Goal: Find contact information: Find contact information

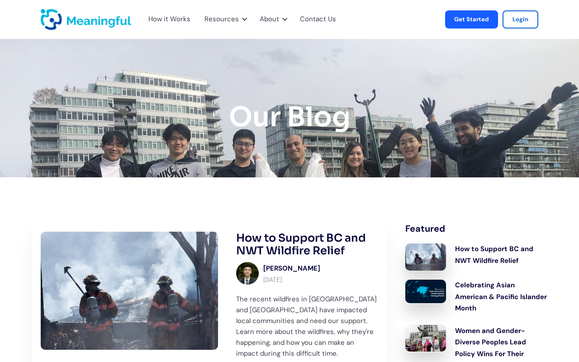
scroll to position [4810, 0]
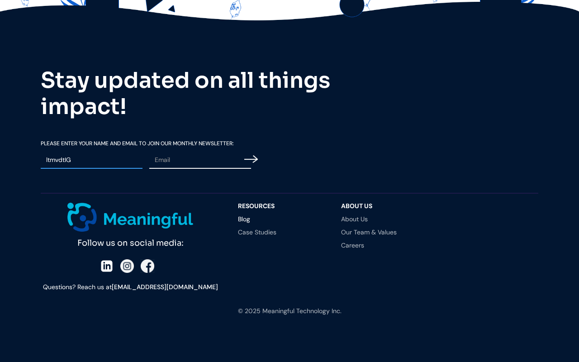
type input "ltmvdtIG"
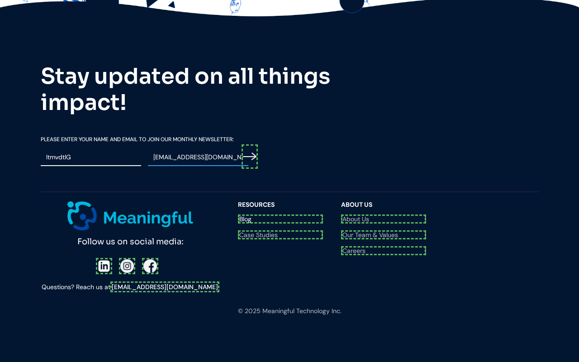
scroll to position [4813, 0]
type input "[EMAIL_ADDRESS][DOMAIN_NAME]"
click at [251, 169] on input "Email Form" at bounding box center [250, 156] width 16 height 25
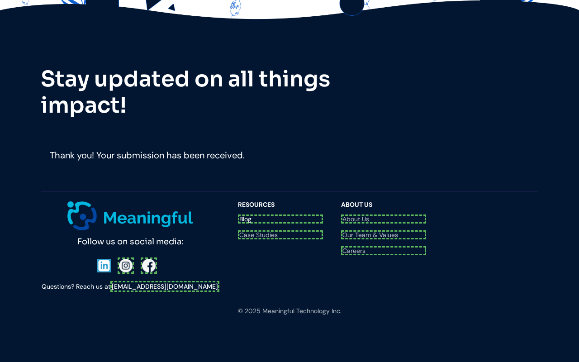
click at [104, 273] on div at bounding box center [130, 265] width 66 height 16
click at [125, 273] on div at bounding box center [131, 265] width 64 height 16
click at [147, 273] on div "Follow us on social media: Questions? Reach us at [EMAIL_ADDRESS][DOMAIN_NAME]" at bounding box center [135, 246] width 188 height 91
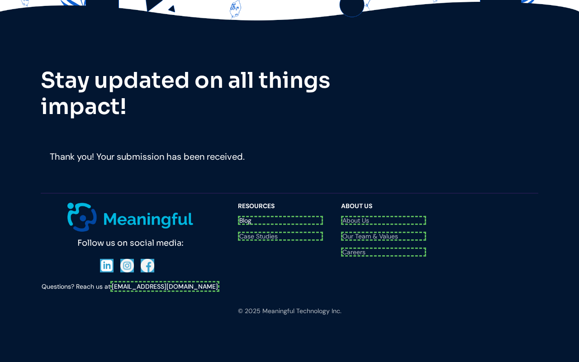
click at [165, 286] on link "[EMAIL_ADDRESS][DOMAIN_NAME]" at bounding box center [164, 286] width 109 height 11
click at [280, 225] on link "Blog" at bounding box center [280, 220] width 85 height 9
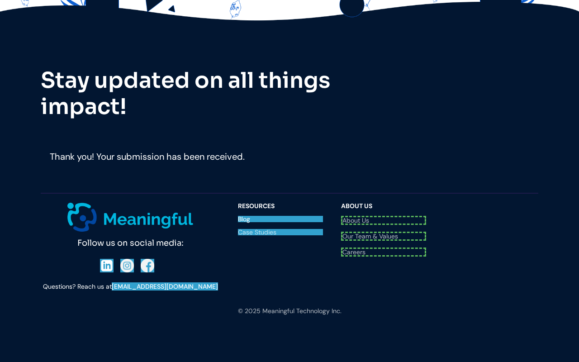
click at [280, 235] on link "Case Studies" at bounding box center [280, 232] width 85 height 6
click at [384, 225] on link "About Us" at bounding box center [383, 220] width 85 height 9
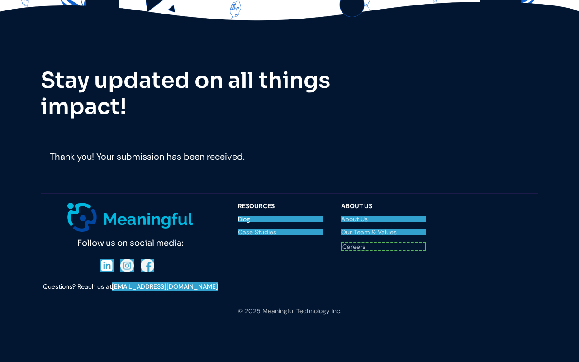
click at [384, 235] on link "Our Team & Values" at bounding box center [383, 232] width 85 height 6
click at [384, 251] on link "Careers" at bounding box center [383, 246] width 85 height 9
